Goal: Task Accomplishment & Management: Complete application form

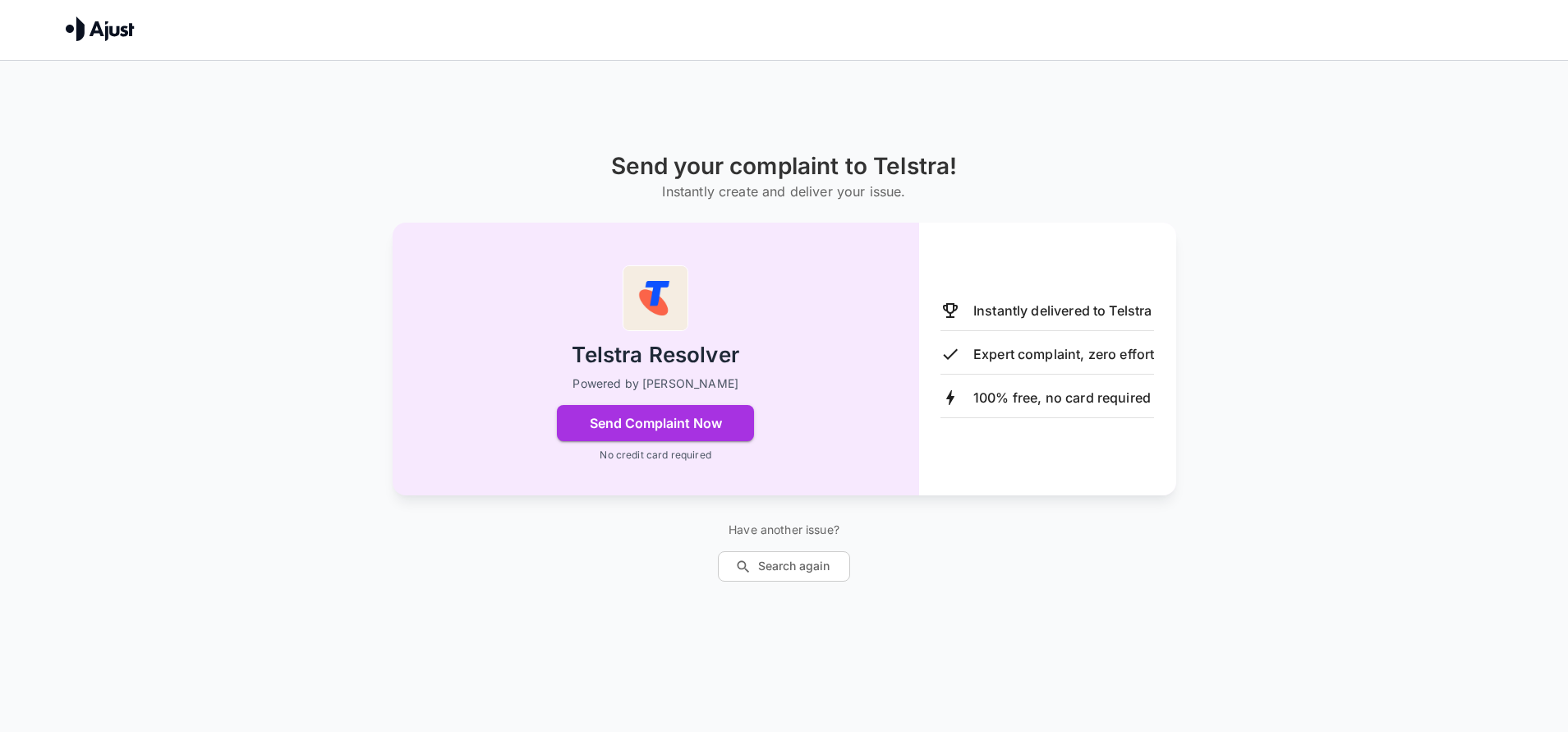
click at [1095, 313] on p "Instantly delivered to Telstra" at bounding box center [1063, 311] width 179 height 20
click at [949, 313] on icon at bounding box center [950, 311] width 14 height 14
click at [1038, 320] on div "Instantly delivered to Telstra" at bounding box center [1047, 316] width 213 height 31
click at [1031, 314] on p "Instantly delivered to Telstra" at bounding box center [1063, 311] width 179 height 20
click at [1031, 313] on p "Instantly delivered to Telstra" at bounding box center [1063, 311] width 179 height 20
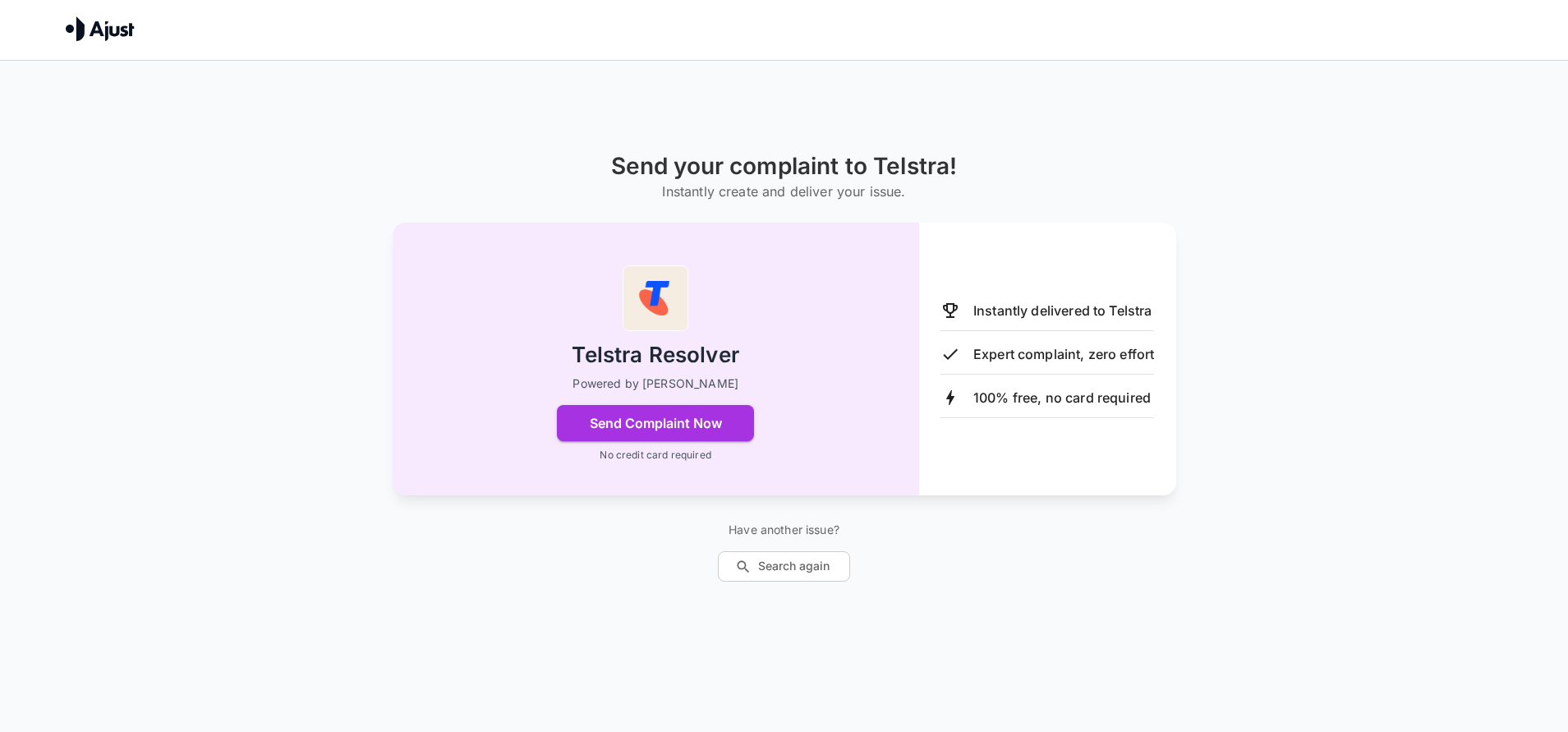
click at [947, 308] on icon at bounding box center [950, 311] width 20 height 20
click at [1004, 358] on p "Expert complaint, zero effort" at bounding box center [1064, 354] width 181 height 20
click at [947, 312] on icon at bounding box center [950, 311] width 14 height 14
click at [947, 313] on icon at bounding box center [950, 311] width 20 height 20
click at [992, 313] on p "Instantly delivered to Telstra" at bounding box center [1063, 311] width 179 height 20
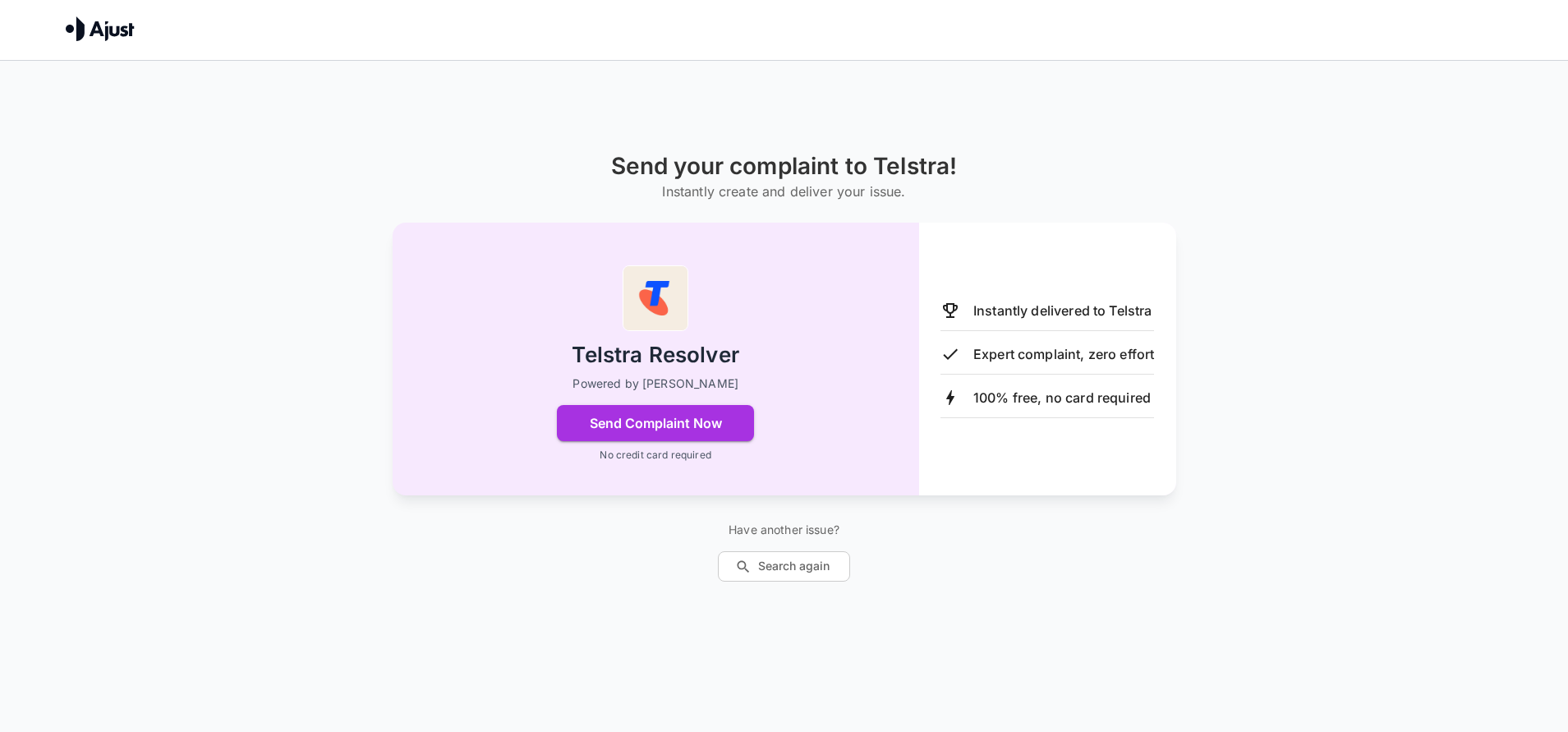
click at [1002, 317] on p "Instantly delivered to Telstra" at bounding box center [1063, 311] width 179 height 20
